Goal: Transaction & Acquisition: Download file/media

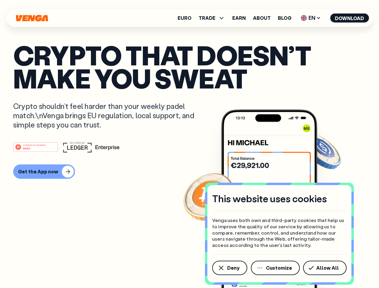
click at [190, 144] on div "#1 PRODUCT OF THE MONTH Web3" at bounding box center [189, 147] width 353 height 11
click at [230, 268] on span "Deny" at bounding box center [233, 268] width 12 height 5
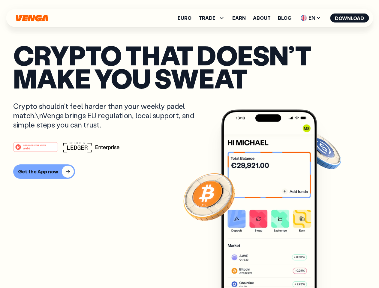
click at [276, 268] on img at bounding box center [269, 210] width 96 height 201
click at [326, 268] on article "Crypto that doesn’t make you sweat Crypto shouldn’t feel harder than your weekl…" at bounding box center [189, 156] width 353 height 225
click at [214, 18] on span "TRADE" at bounding box center [207, 18] width 17 height 5
click at [311, 18] on span "EN" at bounding box center [311, 18] width 24 height 10
click at [350, 18] on button "Download" at bounding box center [349, 18] width 39 height 9
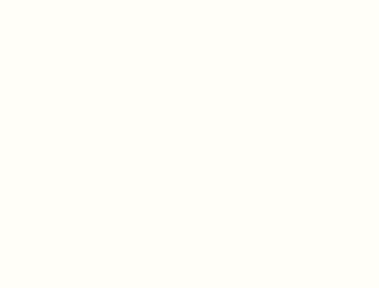
click at [43, 0] on html "This website uses cookies Venga uses both own and third-party cookies that help…" at bounding box center [189, 0] width 379 height 0
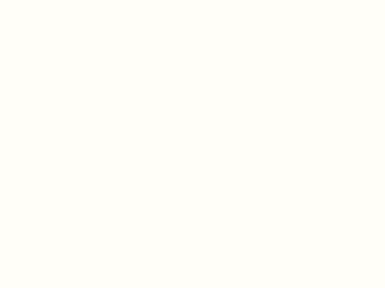
click at [37, 0] on html "This website uses cookies Venga uses both own and third-party cookies that help…" at bounding box center [192, 0] width 385 height 0
